Goal: Complete application form

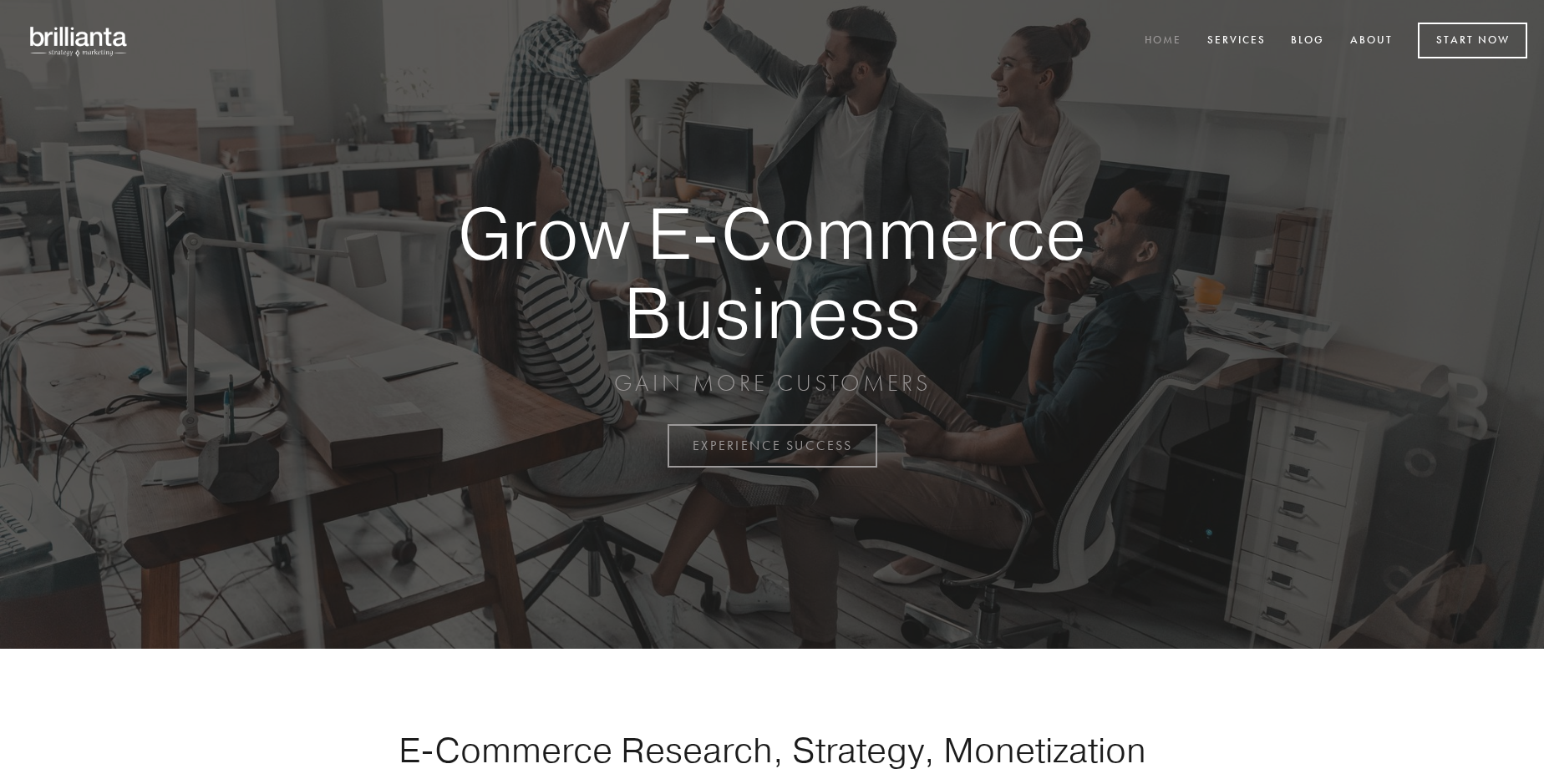
scroll to position [4379, 0]
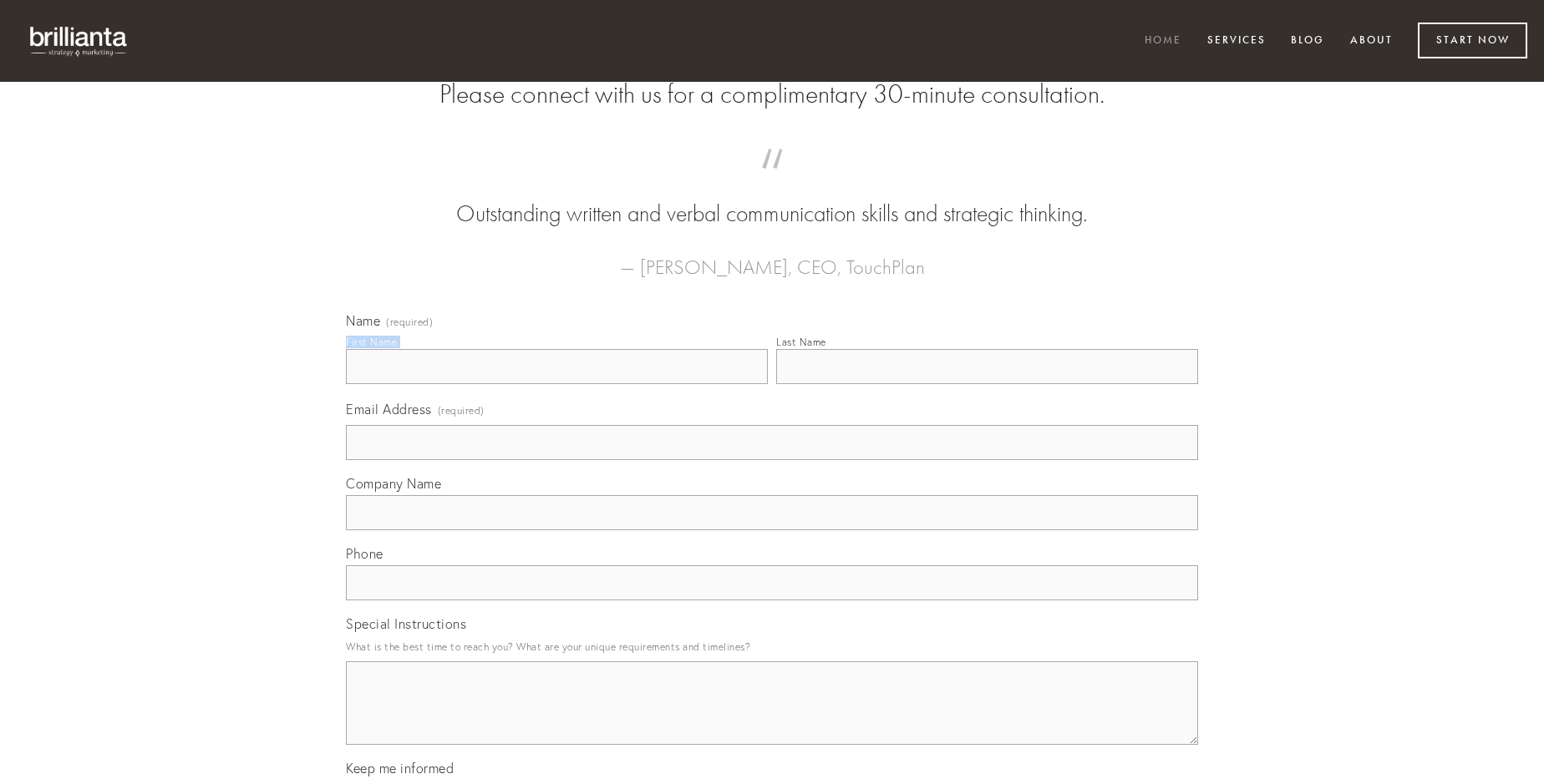
type input "[PERSON_NAME]"
click at [987, 384] on input "Last Name" at bounding box center [988, 367] width 422 height 35
type input "[PERSON_NAME]"
click at [772, 460] on input "Email Address (required)" at bounding box center [772, 443] width 852 height 35
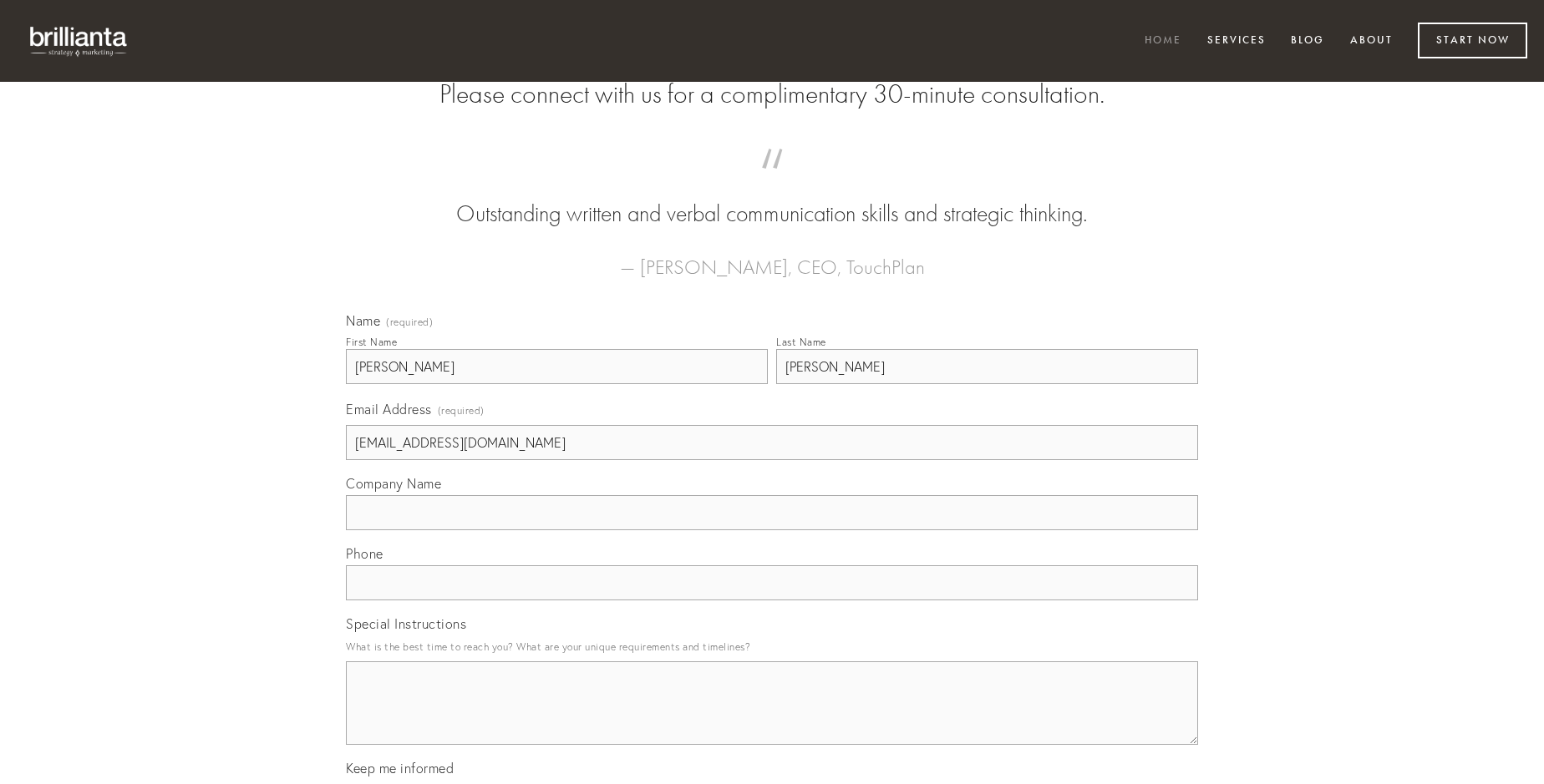
type input "[EMAIL_ADDRESS][DOMAIN_NAME]"
click at [772, 530] on input "Company Name" at bounding box center [772, 513] width 852 height 35
type input "torqueo"
click at [772, 601] on input "text" at bounding box center [772, 583] width 852 height 35
click at [772, 718] on textarea "Special Instructions" at bounding box center [772, 702] width 852 height 83
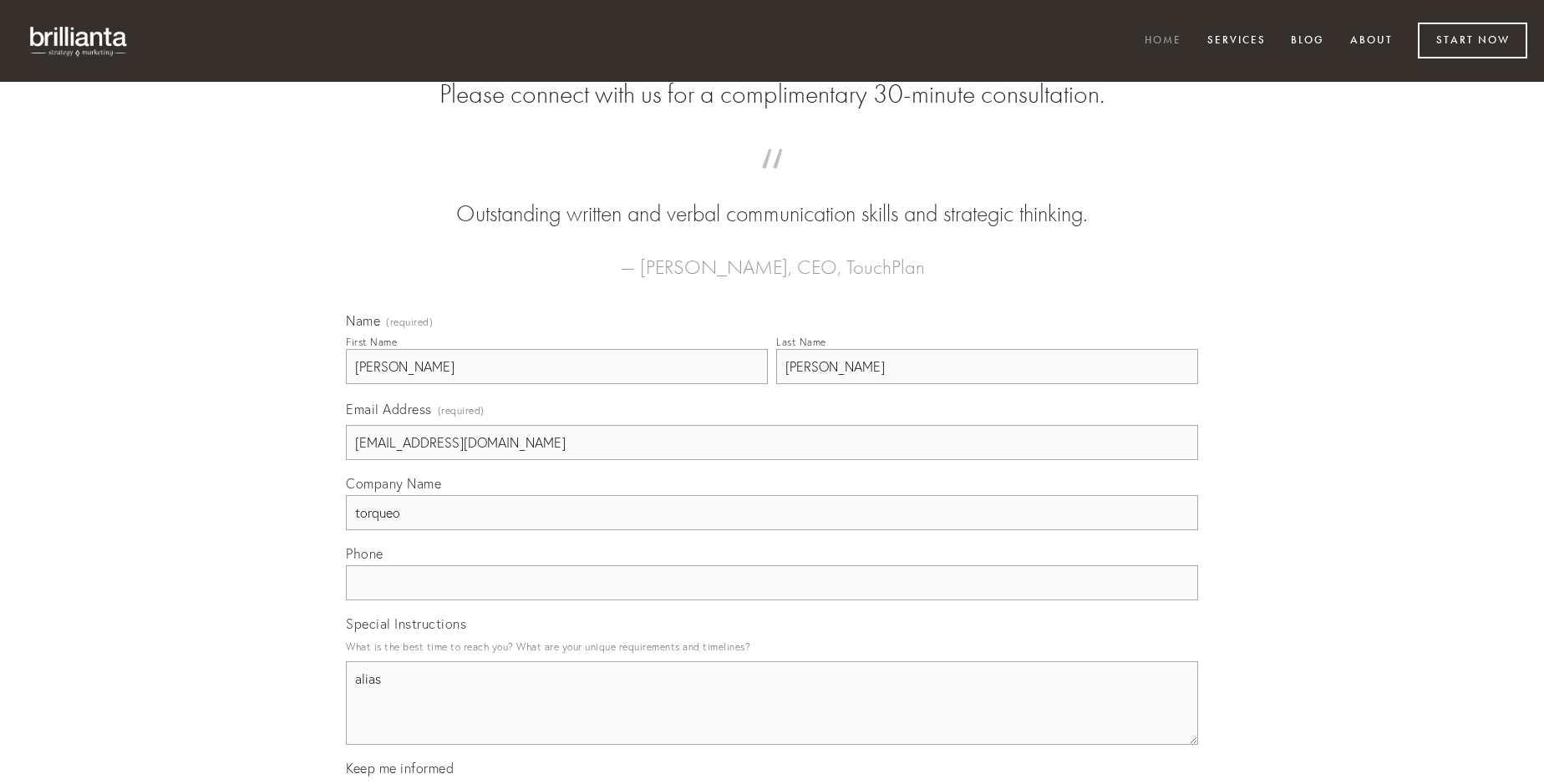
type textarea "alias"
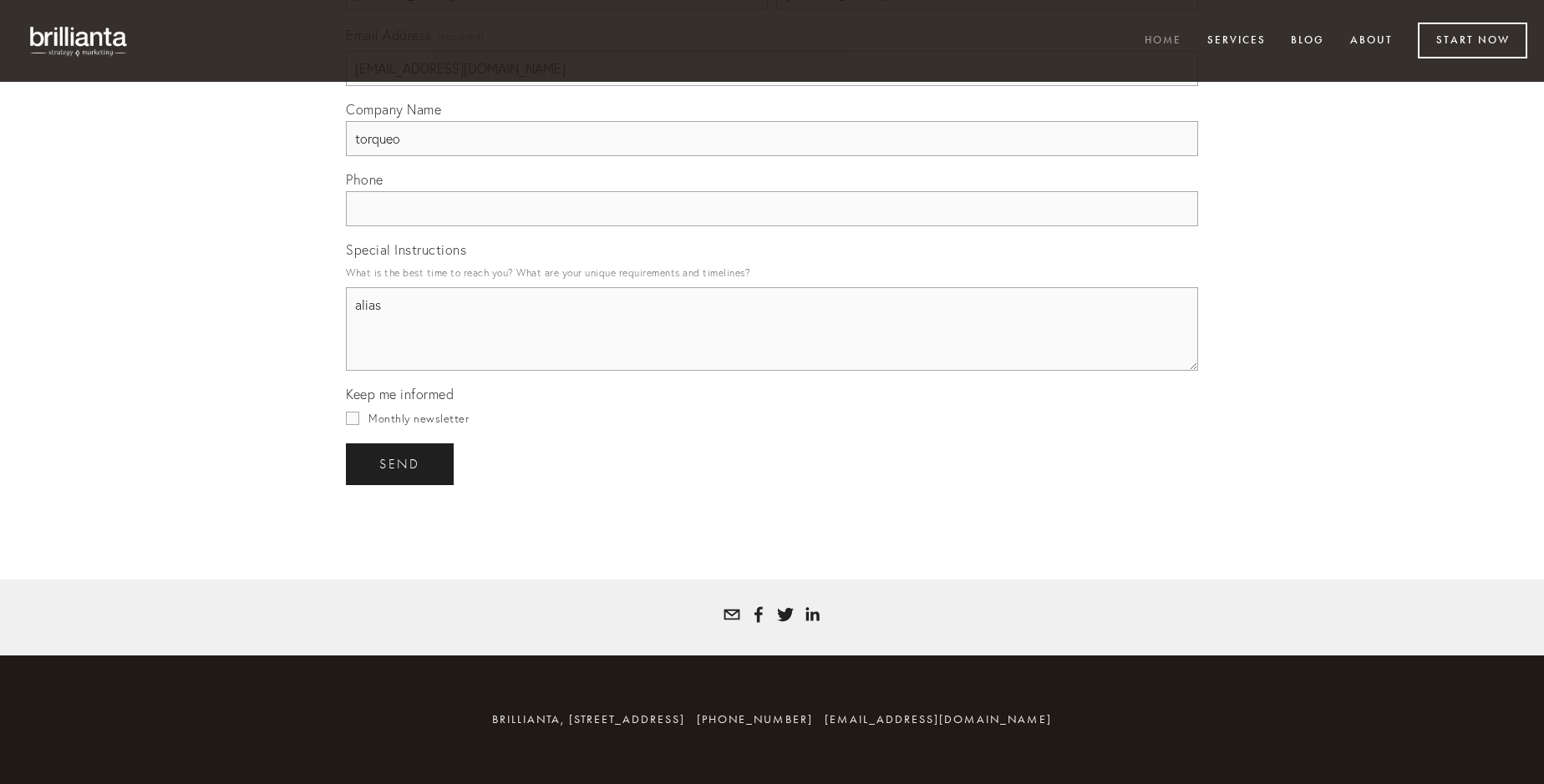
click at [401, 464] on span "send" at bounding box center [399, 465] width 41 height 15
